Goal: Check status: Check status

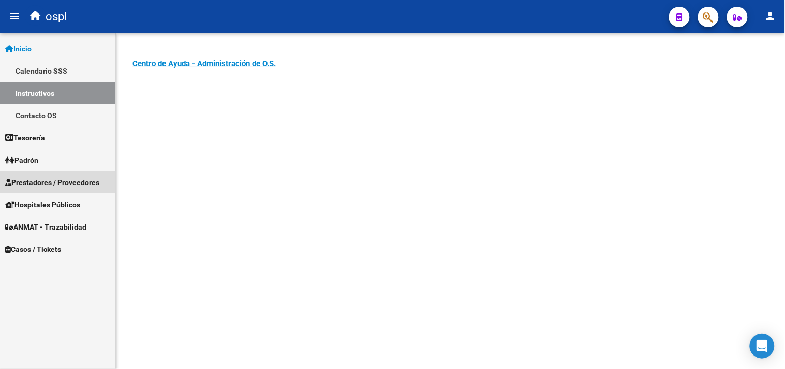
click at [55, 179] on span "Prestadores / Proveedores" at bounding box center [52, 182] width 94 height 11
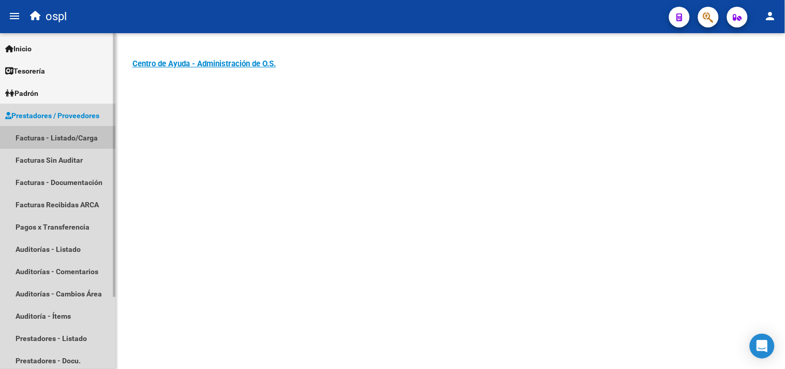
click at [87, 139] on link "Facturas - Listado/Carga" at bounding box center [57, 137] width 115 height 22
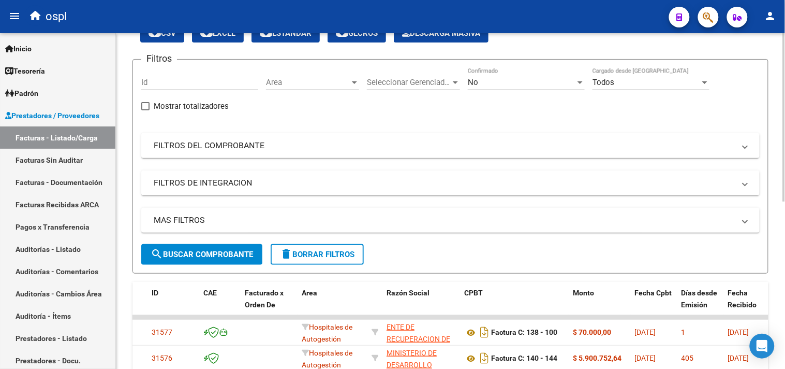
scroll to position [57, 0]
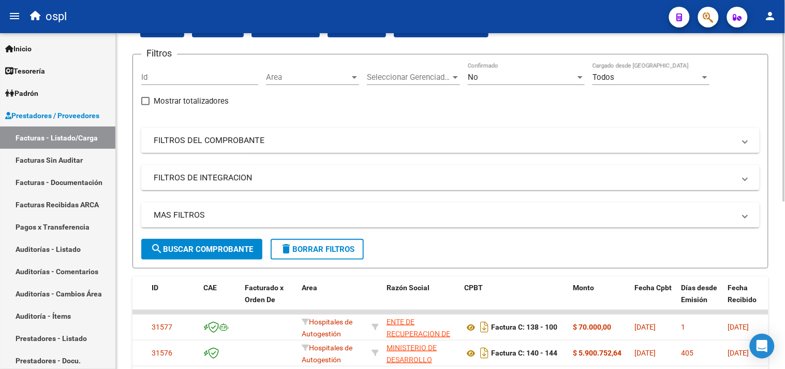
click at [196, 147] on mat-expansion-panel-header "FILTROS DEL COMPROBANTE" at bounding box center [450, 140] width 619 height 25
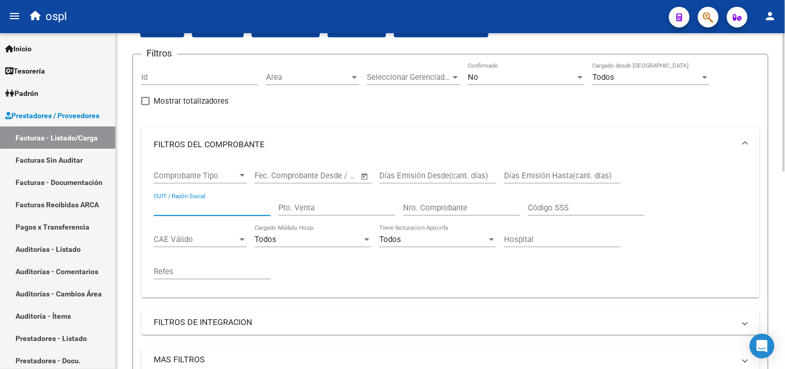
click at [183, 207] on input "CUIT / Razón Social" at bounding box center [212, 207] width 117 height 9
click at [178, 213] on div "CUIT / Razón Social" at bounding box center [212, 204] width 117 height 22
click at [166, 209] on input "CUIT / Razón Social" at bounding box center [212, 207] width 117 height 9
click at [178, 209] on input "CUIT / Razón Social" at bounding box center [212, 207] width 117 height 9
type input "306269983398"
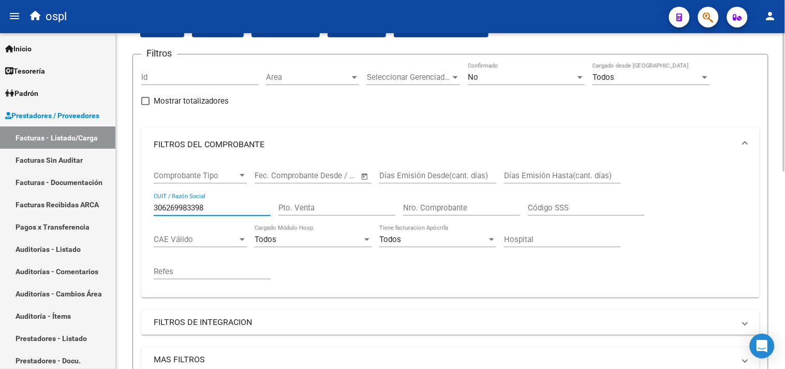
click at [323, 207] on input "Pto. Venta" at bounding box center [337, 207] width 117 height 9
type input "0116"
click at [514, 72] on div "No" at bounding box center [522, 76] width 108 height 9
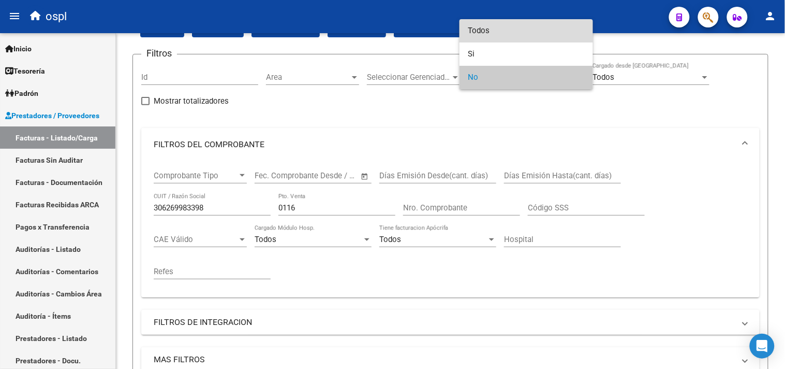
click at [495, 35] on span "Todos" at bounding box center [526, 30] width 117 height 23
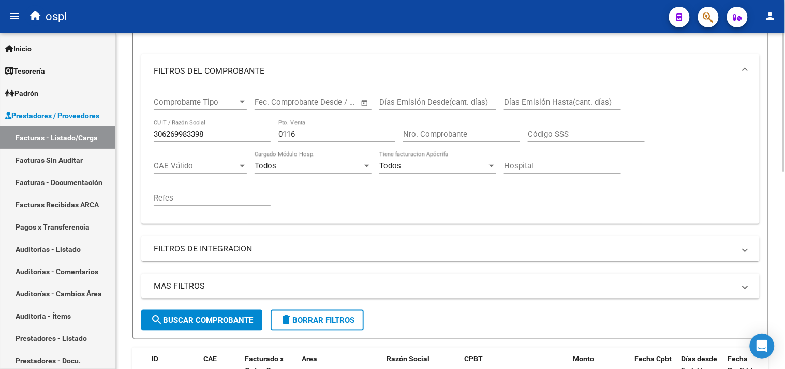
scroll to position [345, 0]
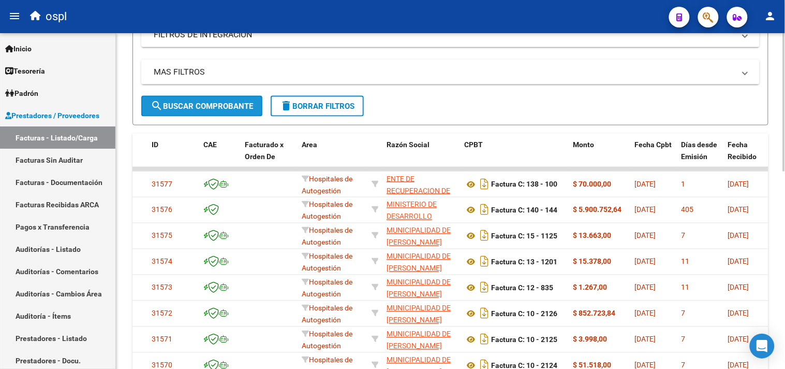
click at [195, 107] on span "search Buscar Comprobante" at bounding box center [202, 105] width 103 height 9
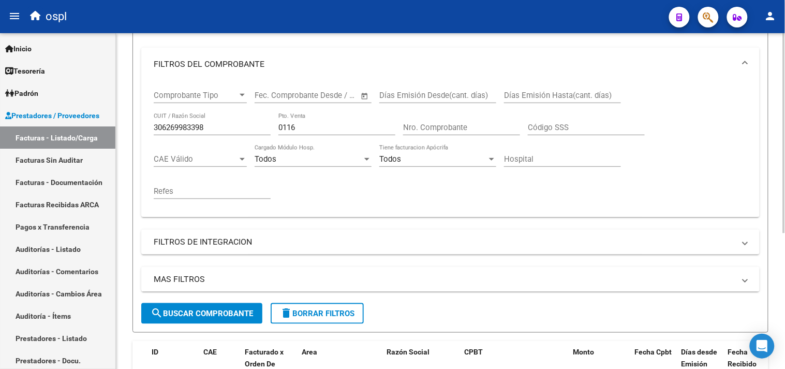
scroll to position [113, 0]
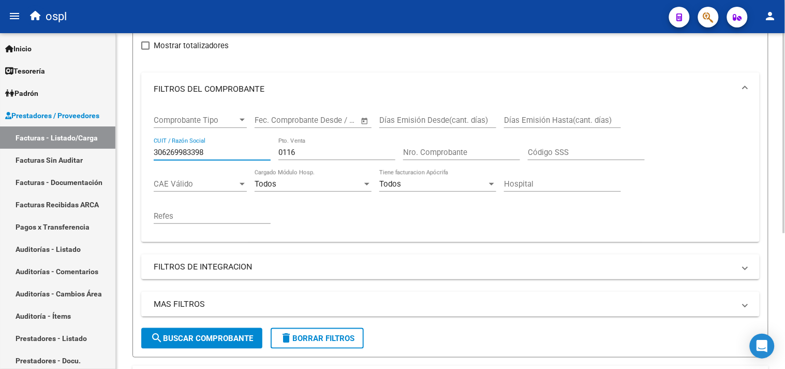
click at [195, 151] on input "306269983398" at bounding box center [212, 152] width 117 height 9
click at [179, 150] on input "306269983398" at bounding box center [212, 152] width 117 height 9
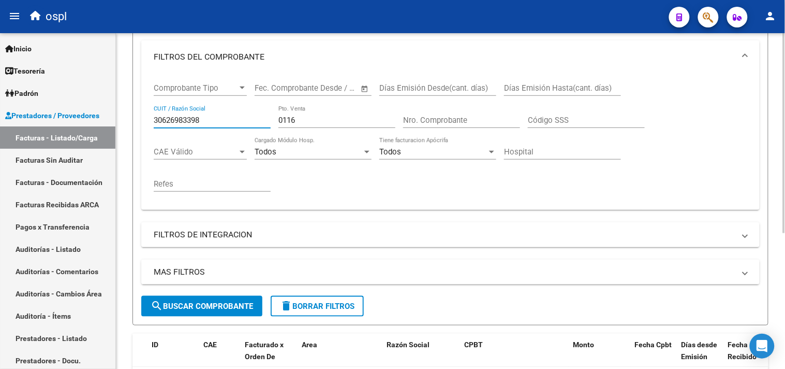
scroll to position [172, 0]
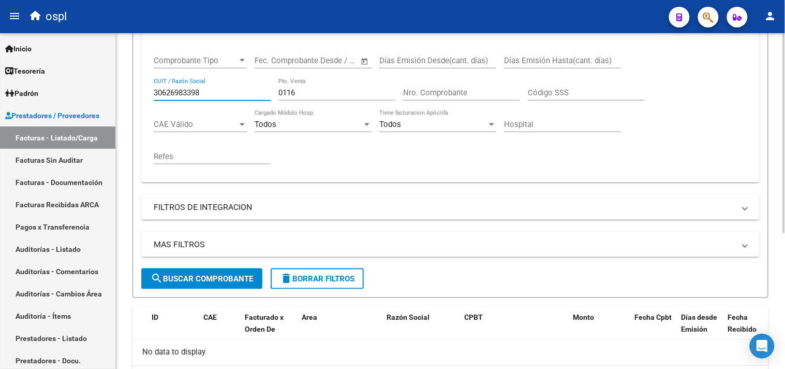
type input "30626983398"
click at [219, 273] on button "search Buscar Comprobante" at bounding box center [201, 278] width 121 height 21
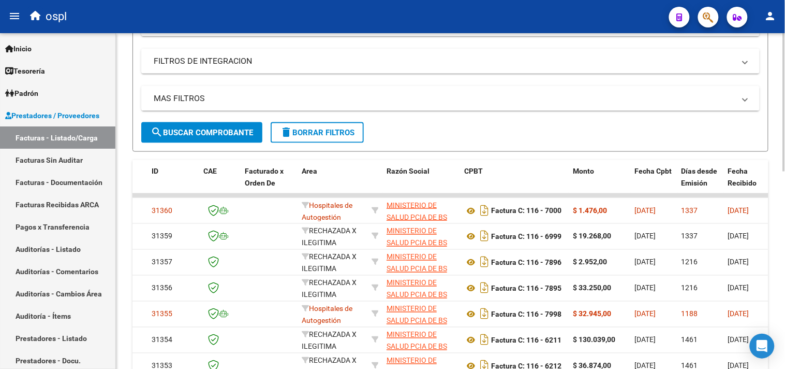
scroll to position [460, 0]
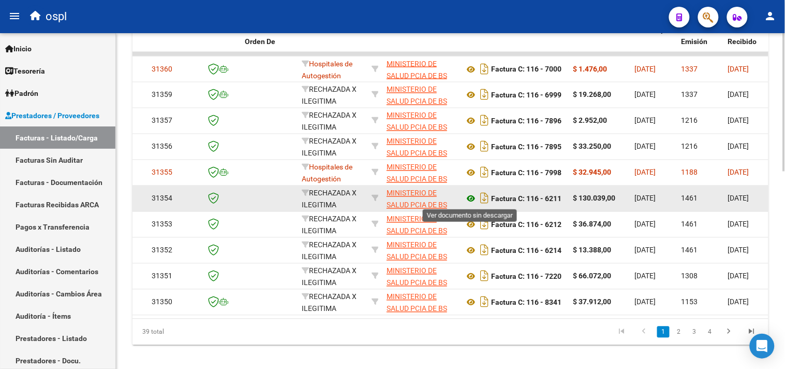
click at [470, 196] on icon at bounding box center [470, 199] width 13 height 12
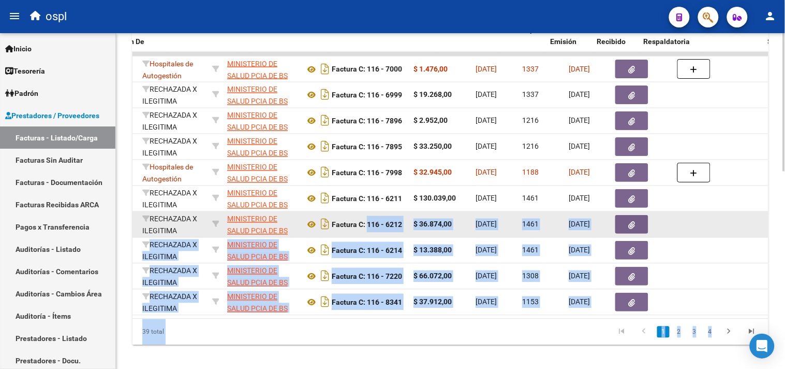
scroll to position [0, 264]
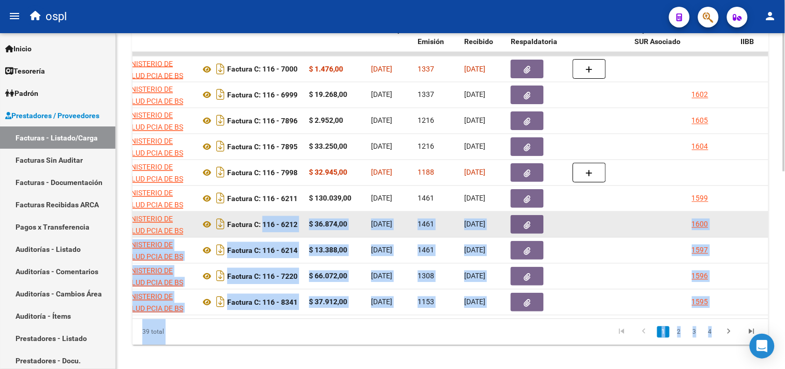
drag, startPoint x: 525, startPoint y: 224, endPoint x: 435, endPoint y: 219, distance: 90.2
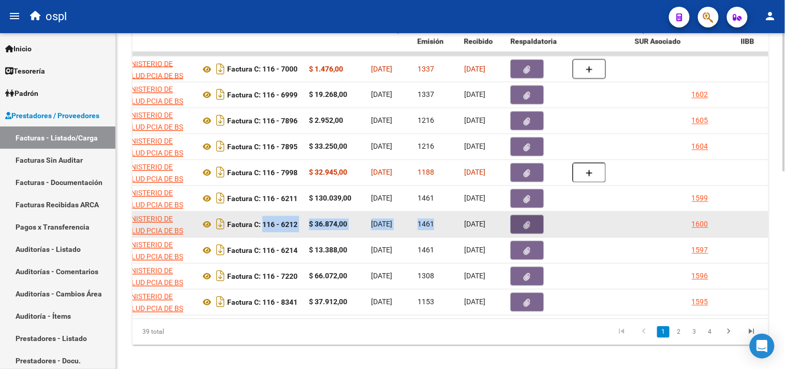
click at [529, 221] on icon "button" at bounding box center [527, 225] width 7 height 8
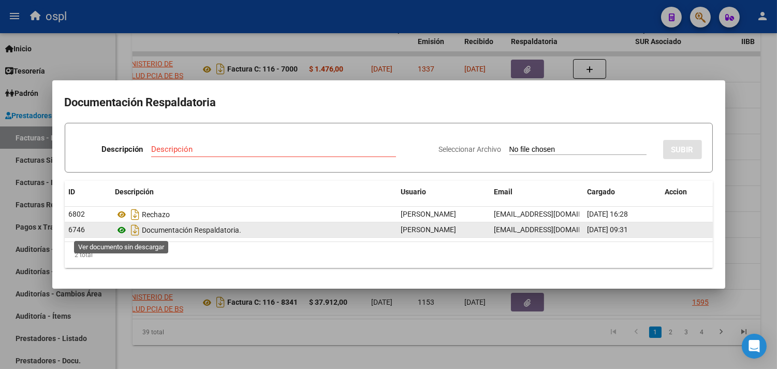
click at [122, 230] on icon at bounding box center [121, 230] width 13 height 12
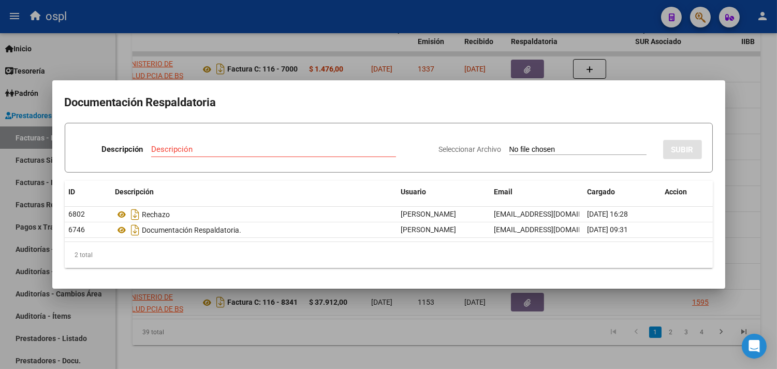
click at [679, 67] on div at bounding box center [388, 184] width 777 height 369
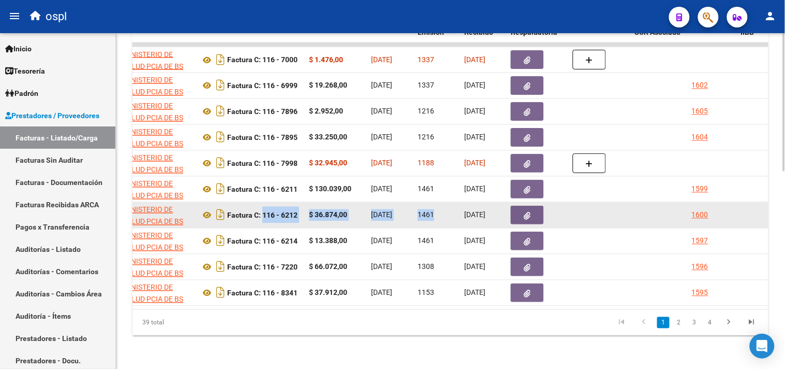
scroll to position [478, 0]
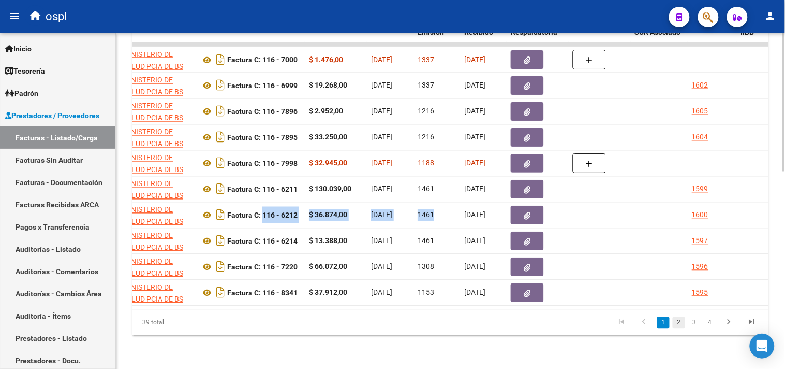
click at [677, 324] on link "2" at bounding box center [679, 322] width 12 height 11
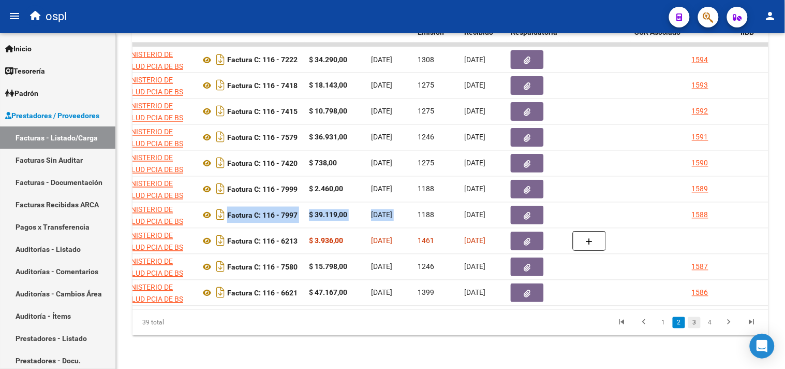
click at [694, 323] on link "3" at bounding box center [695, 322] width 12 height 11
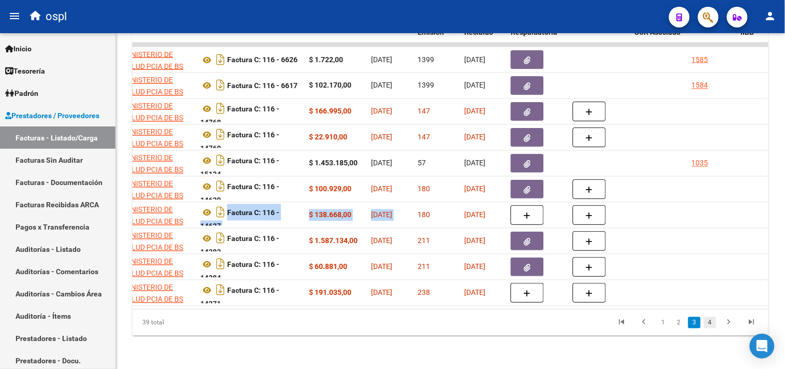
click at [711, 321] on link "4" at bounding box center [710, 322] width 12 height 11
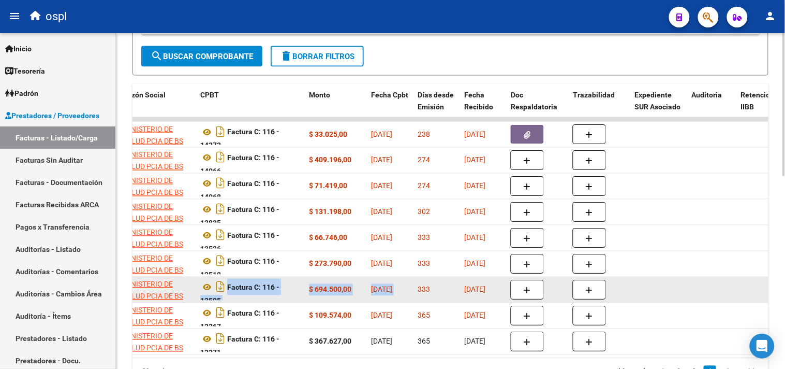
scroll to position [452, 0]
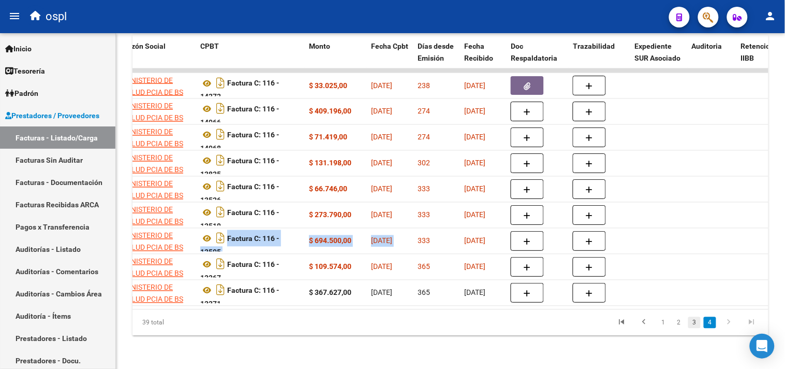
click at [697, 324] on link "3" at bounding box center [695, 322] width 12 height 11
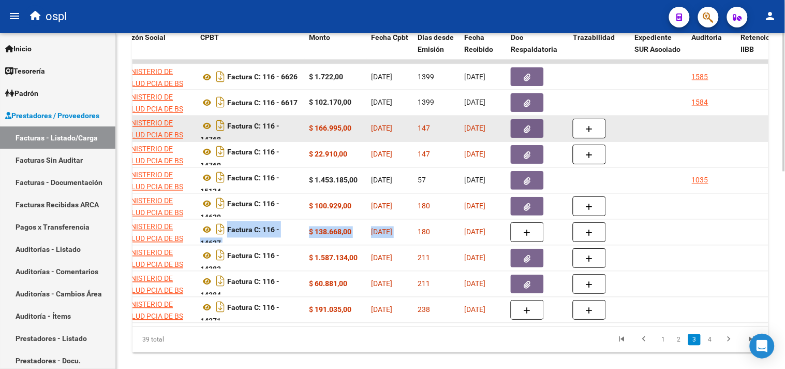
click at [531, 128] on icon "button" at bounding box center [527, 129] width 7 height 8
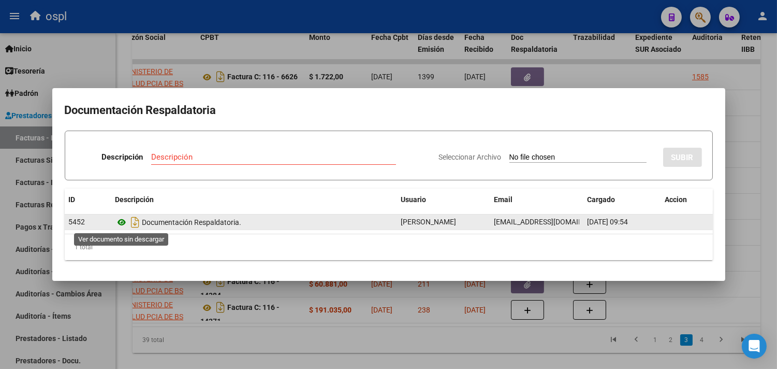
click at [118, 223] on icon at bounding box center [121, 222] width 13 height 12
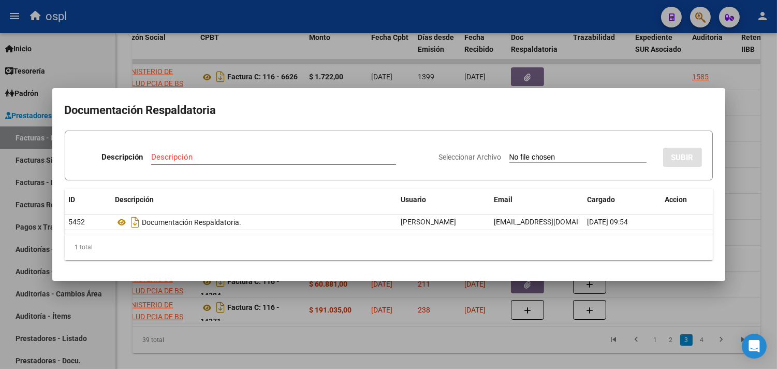
click at [591, 65] on div at bounding box center [388, 184] width 777 height 369
